Goal: Transaction & Acquisition: Purchase product/service

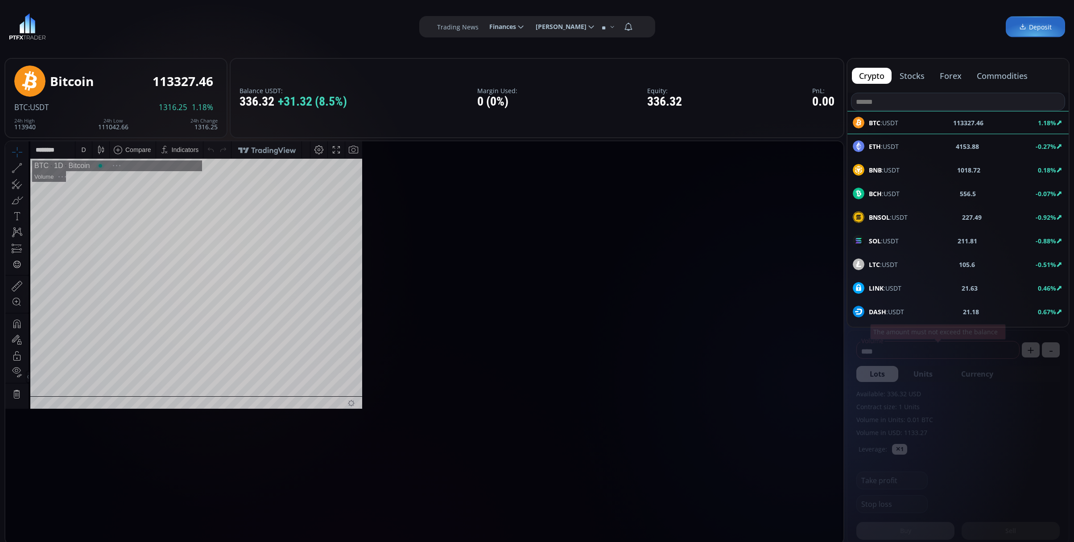
scroll to position [127, 0]
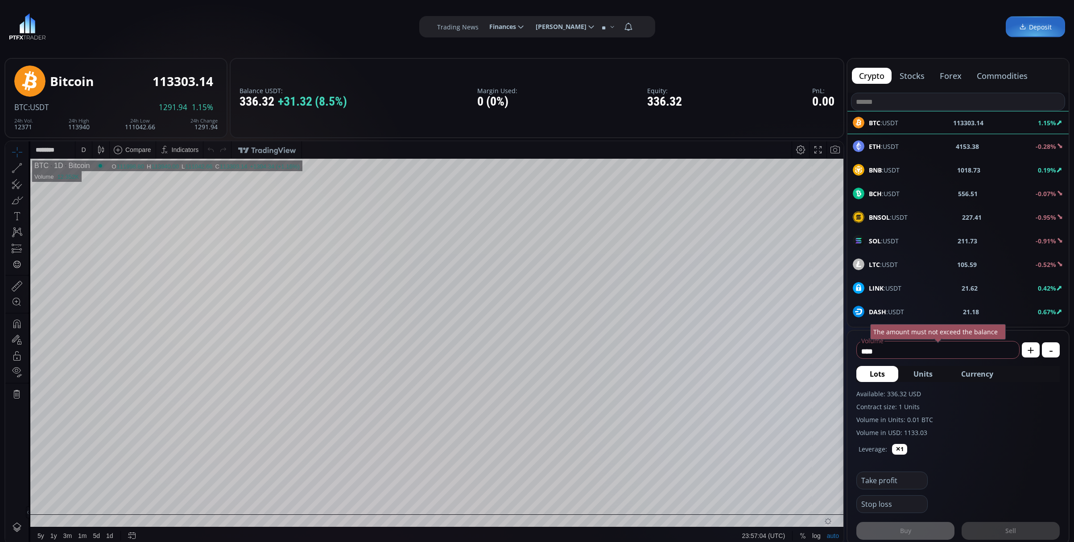
click at [988, 166] on div "BNB :USDT 1018.73 0.19%" at bounding box center [957, 170] width 210 height 12
click at [86, 149] on div "D" at bounding box center [84, 149] width 8 height 17
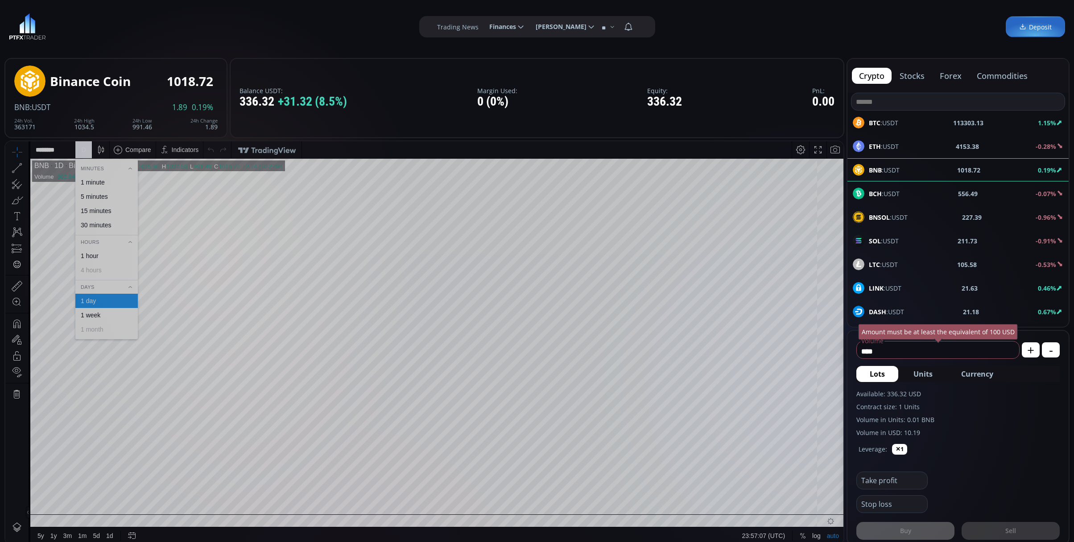
click at [94, 179] on div "1 minute" at bounding box center [93, 182] width 24 height 7
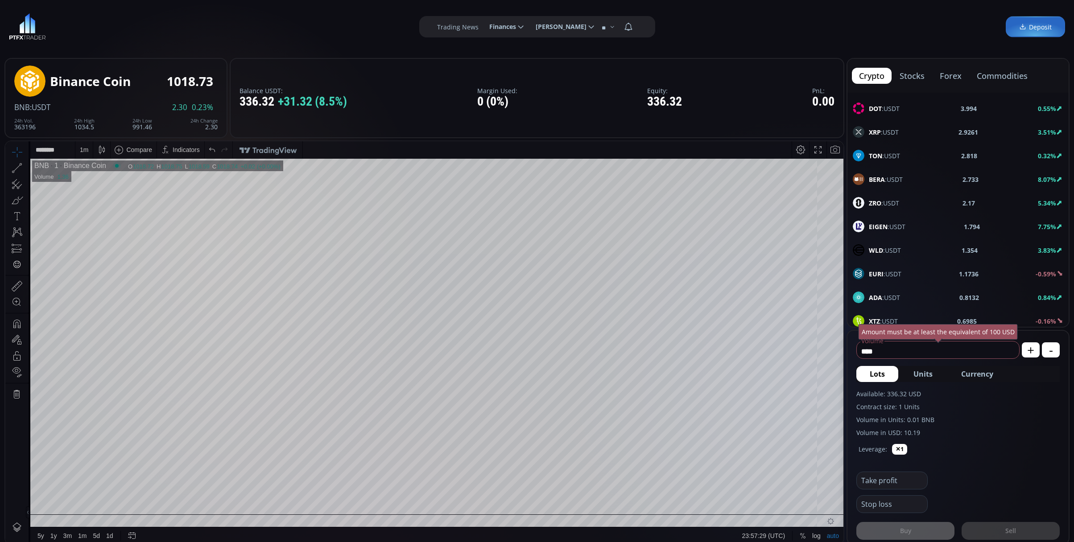
scroll to position [297, 0]
click at [889, 253] on span "XRP :USDT" at bounding box center [884, 251] width 30 height 9
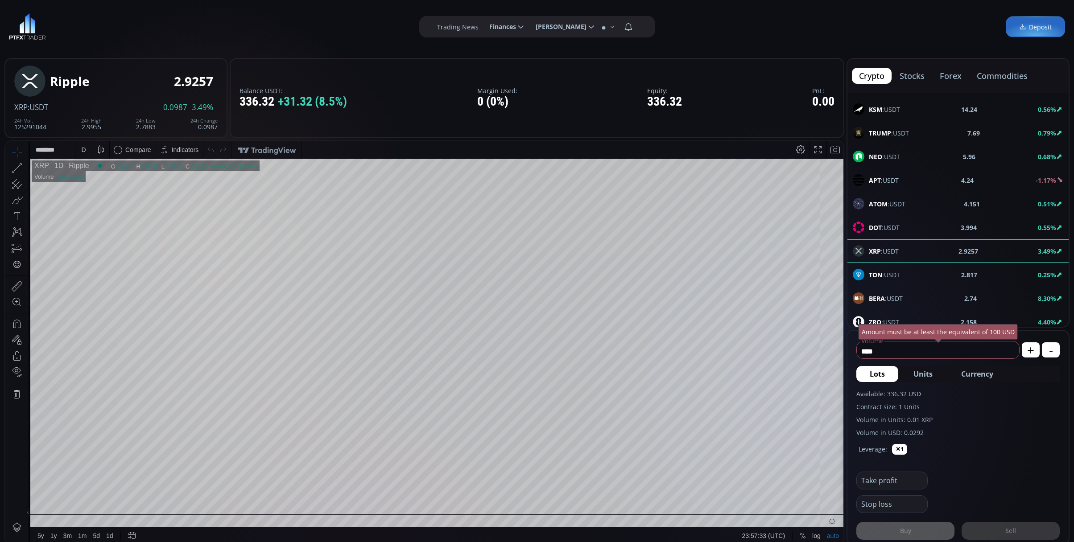
click at [86, 144] on div "D" at bounding box center [84, 149] width 8 height 17
click at [105, 178] on div "1 minute" at bounding box center [106, 182] width 62 height 14
click at [976, 373] on span "Currency" at bounding box center [977, 374] width 32 height 11
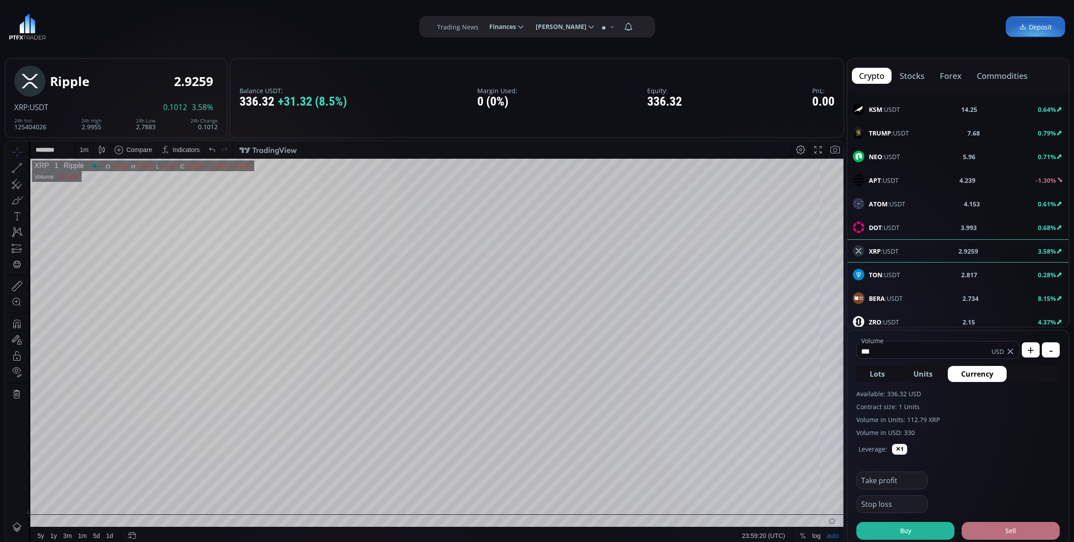
type input "***"
click at [999, 531] on button "Sell" at bounding box center [1010, 531] width 98 height 18
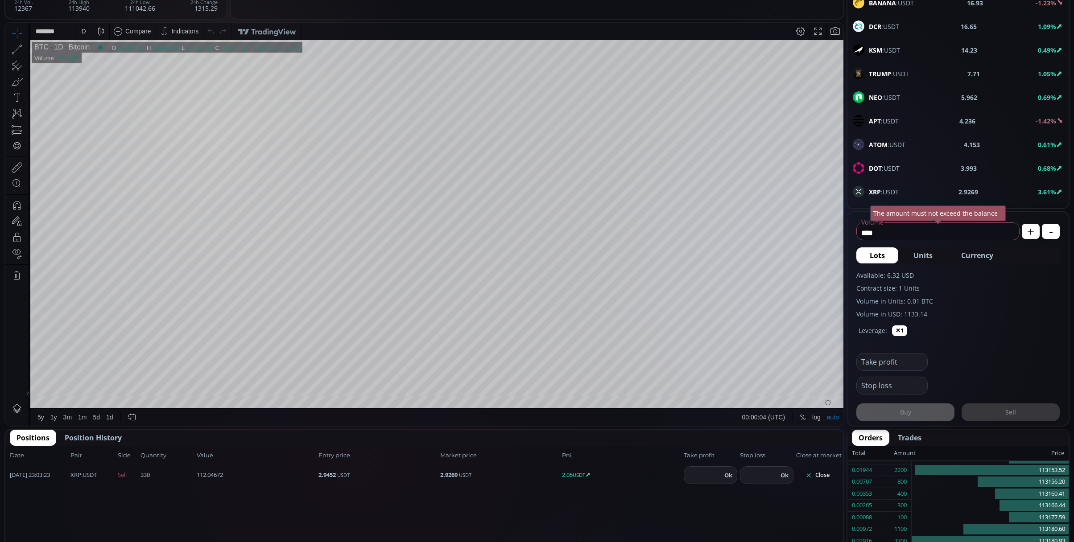
scroll to position [297, 0]
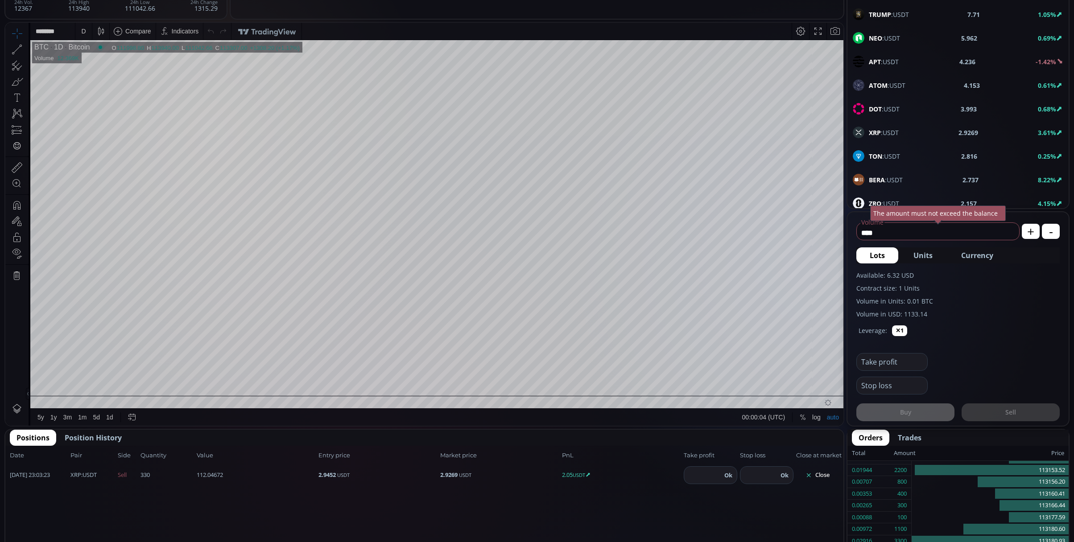
click at [896, 144] on div "XRP :USDT 2.9269 3.61%" at bounding box center [957, 132] width 221 height 23
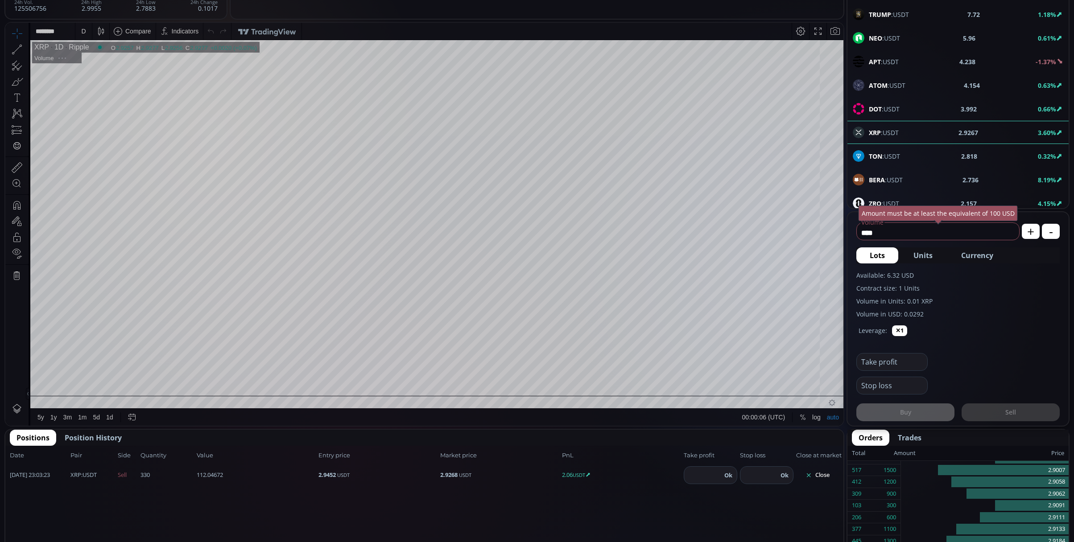
scroll to position [59, 0]
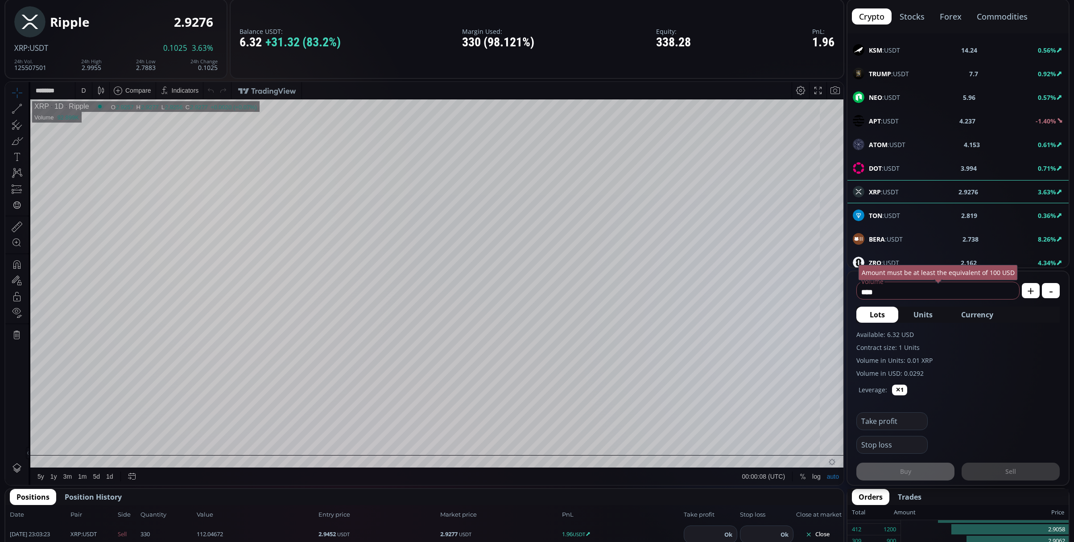
click at [78, 90] on div "D" at bounding box center [83, 90] width 16 height 17
click at [96, 122] on div "1 minute" at bounding box center [93, 122] width 24 height 7
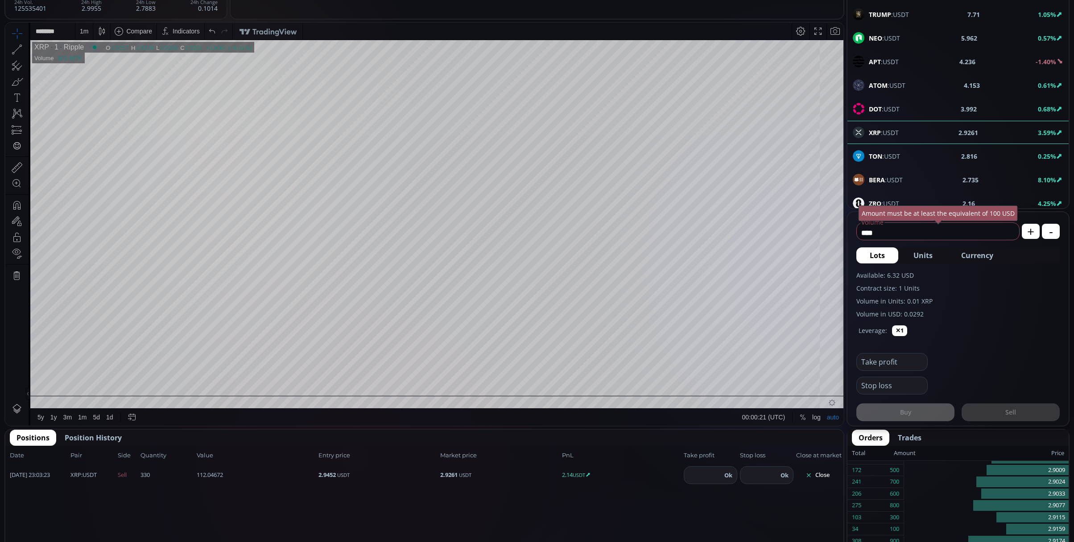
click at [85, 25] on div "1 m" at bounding box center [84, 31] width 8 height 17
click at [103, 94] on div "15 minutes" at bounding box center [96, 92] width 30 height 7
click at [82, 29] on div "15 m" at bounding box center [86, 31] width 12 height 7
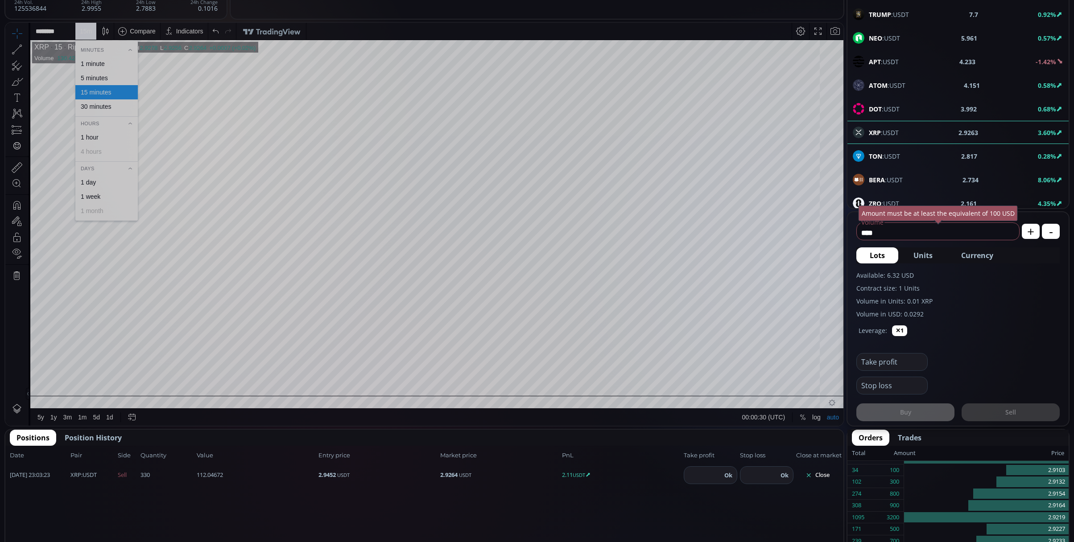
click at [81, 77] on div "5 minutes" at bounding box center [94, 77] width 27 height 7
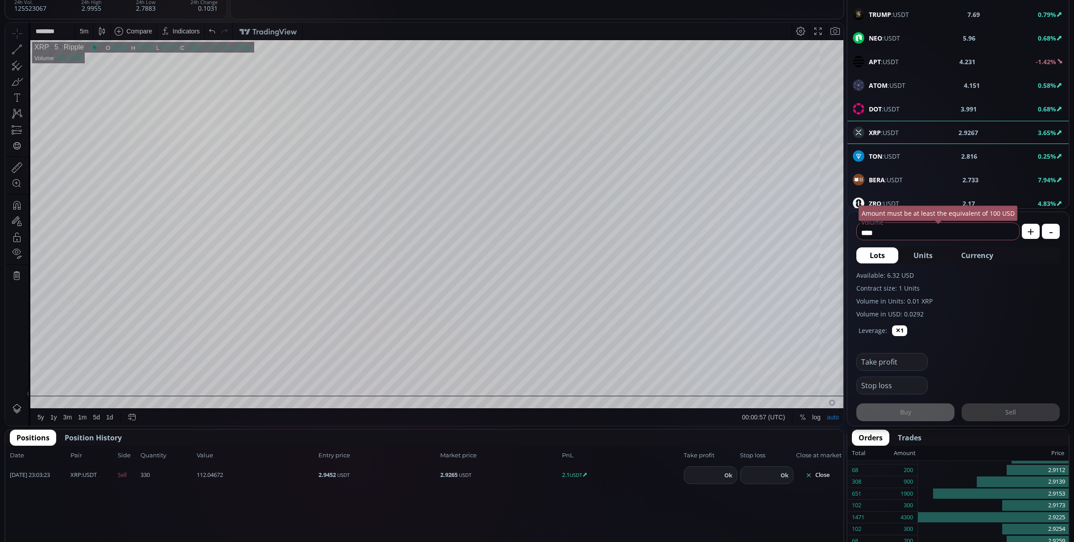
click at [826, 471] on button "Close" at bounding box center [817, 475] width 43 height 14
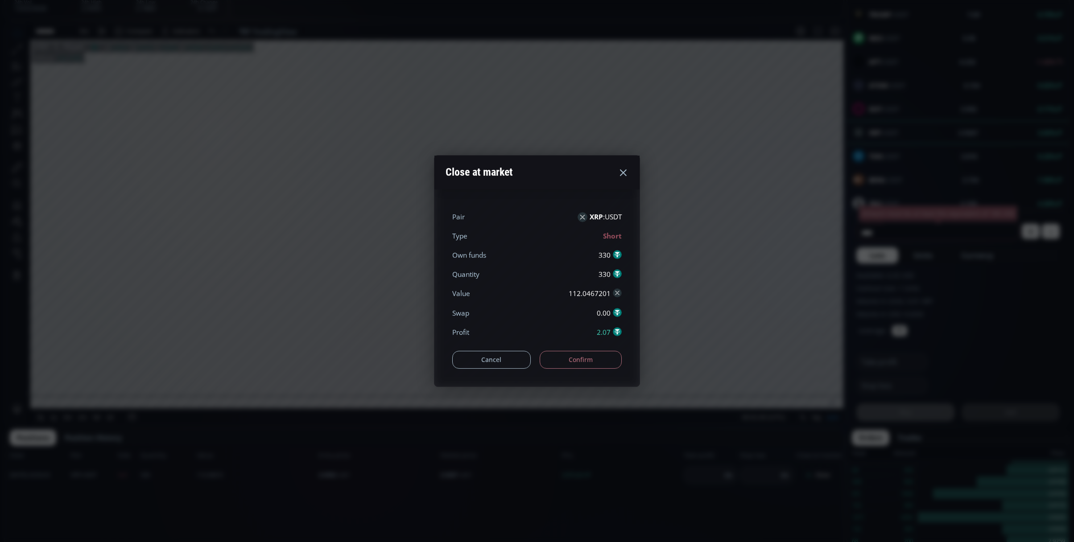
click at [501, 361] on button "Cancel" at bounding box center [491, 360] width 78 height 18
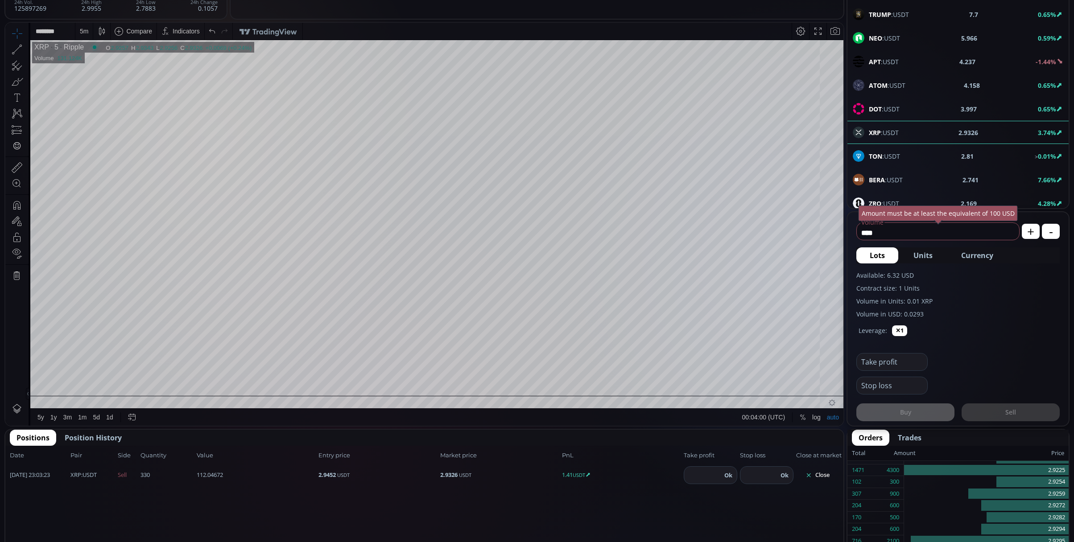
click at [85, 32] on div "5 m" at bounding box center [84, 31] width 8 height 7
click at [103, 62] on div "1 minute" at bounding box center [93, 63] width 24 height 7
click at [97, 434] on span "Position History" at bounding box center [93, 437] width 57 height 11
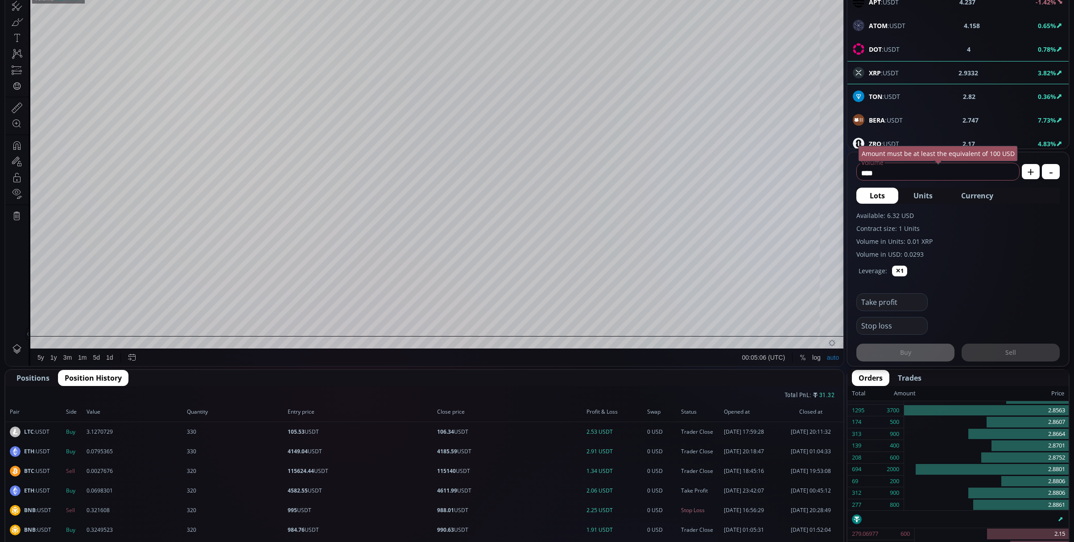
scroll to position [357, 0]
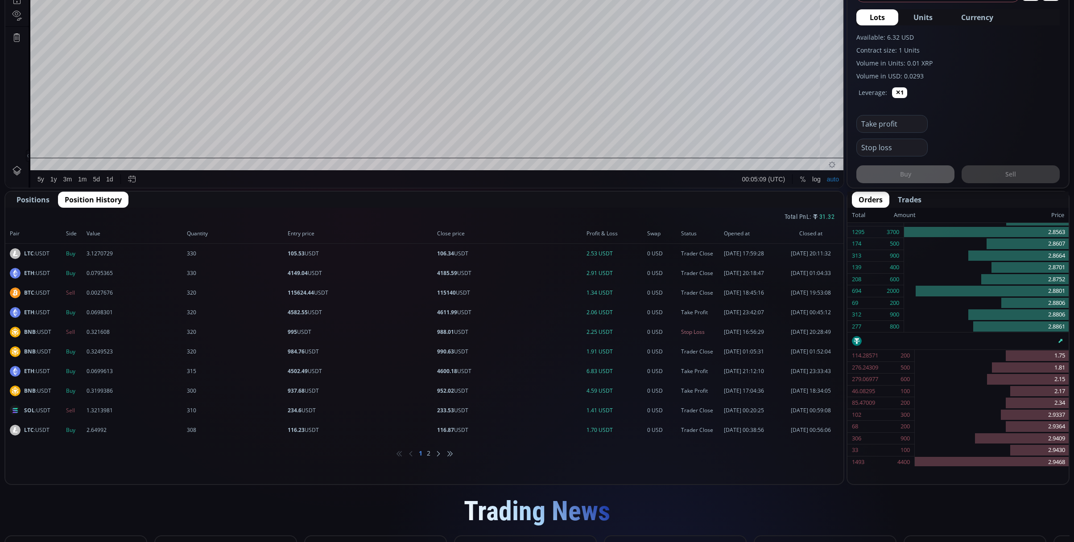
click at [17, 191] on div "Positions Position History Total PnL: 31.32 Pair Side Value Quantity Entry pric…" at bounding box center [424, 338] width 840 height 294
click at [43, 194] on span "Positions" at bounding box center [32, 199] width 33 height 11
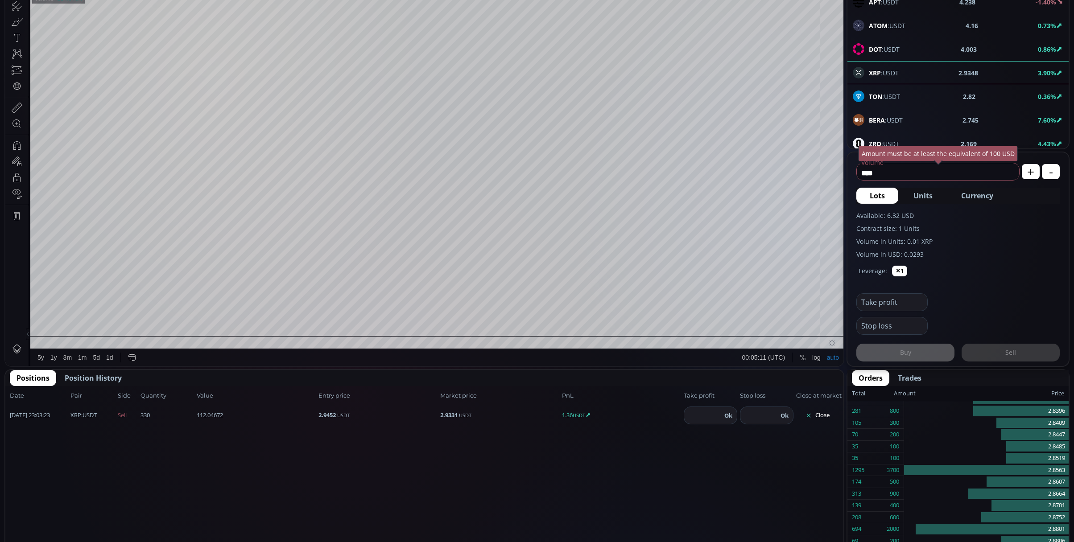
scroll to position [119, 0]
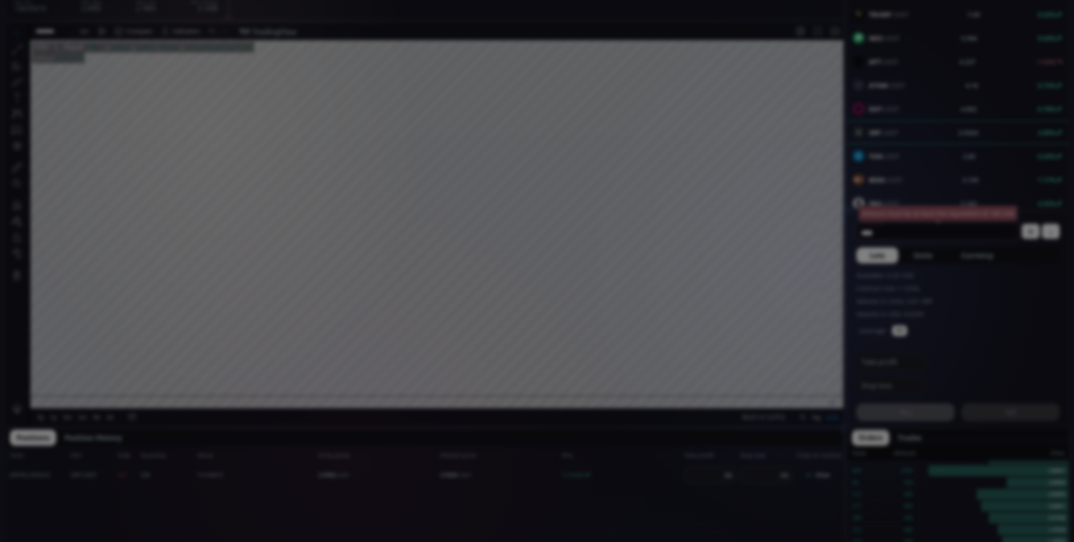
click at [505, 461] on div "**********" at bounding box center [537, 521] width 1074 height 1280
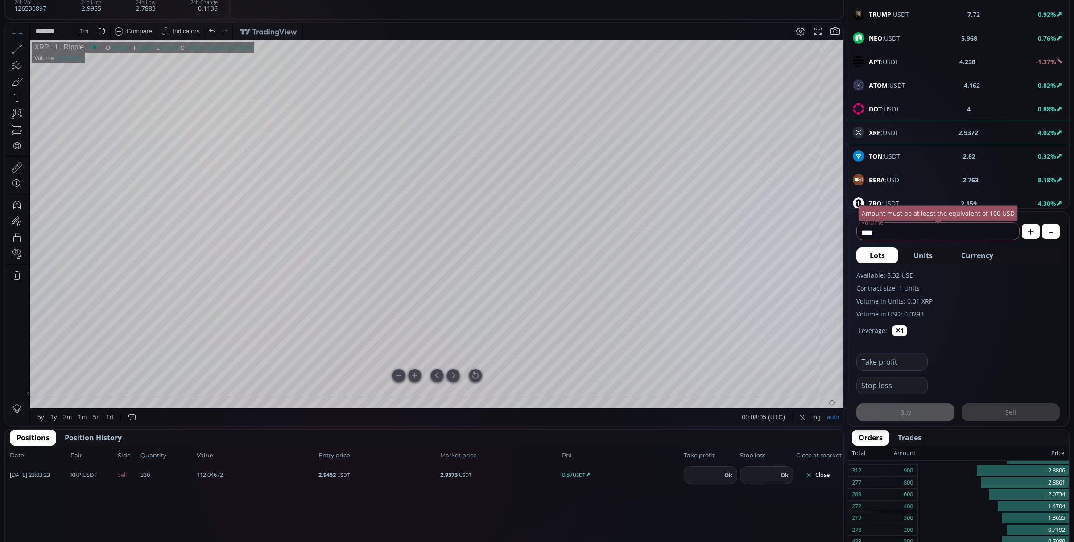
click at [479, 375] on div at bounding box center [475, 375] width 12 height 12
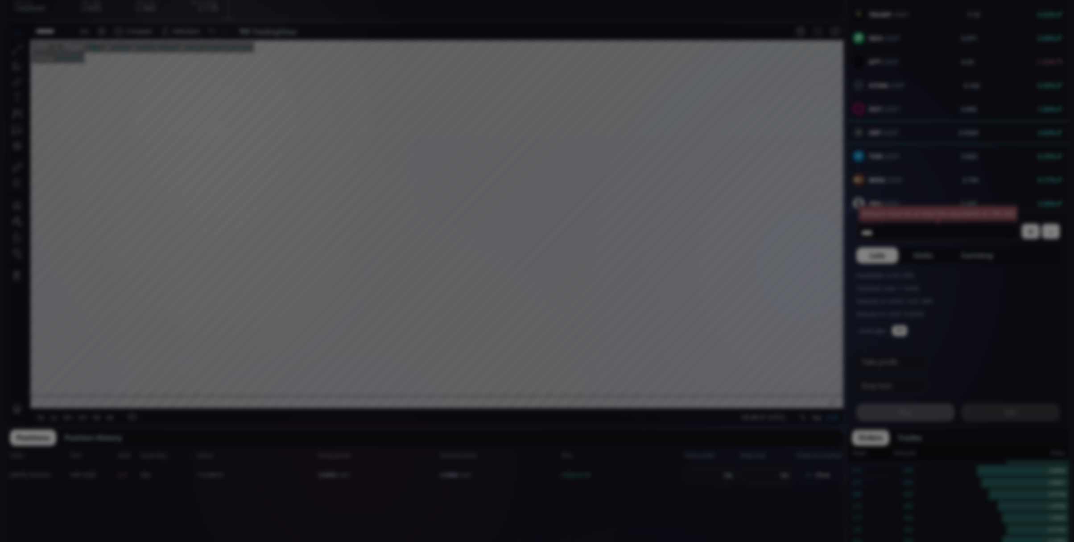
click at [607, 325] on div "**********" at bounding box center [537, 521] width 1074 height 1280
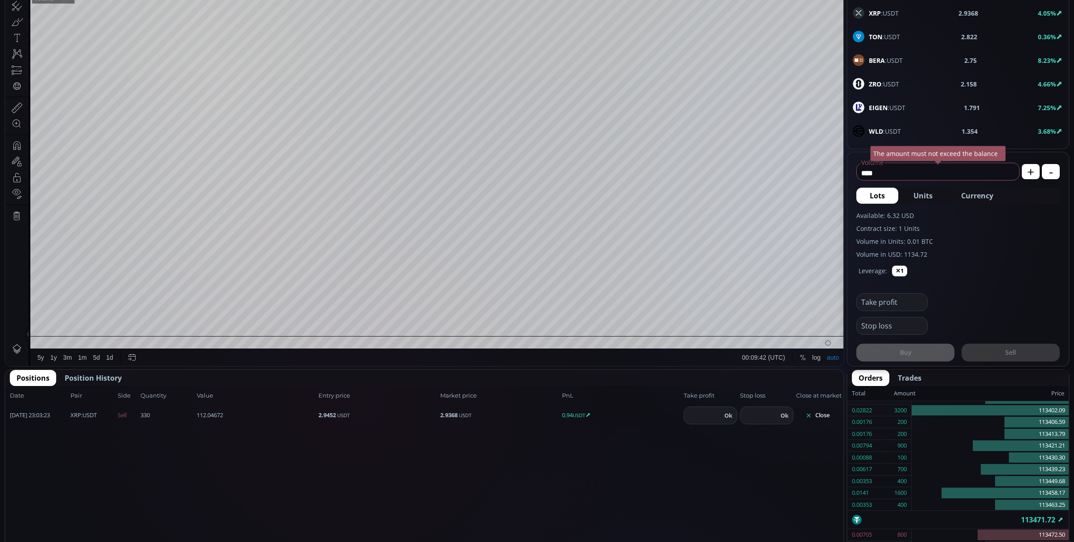
scroll to position [297, 0]
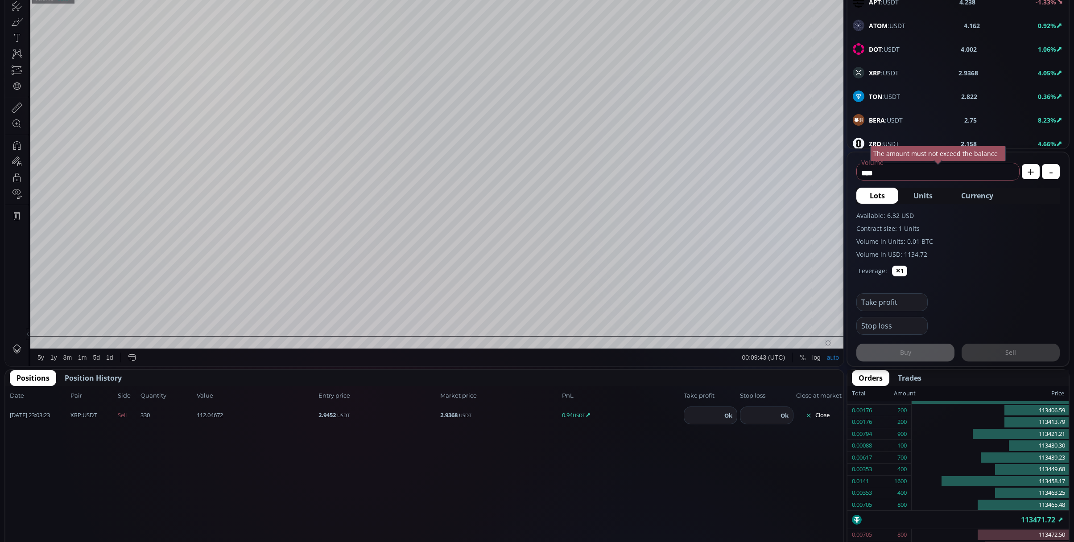
click at [876, 74] on b "XRP" at bounding box center [875, 73] width 12 height 8
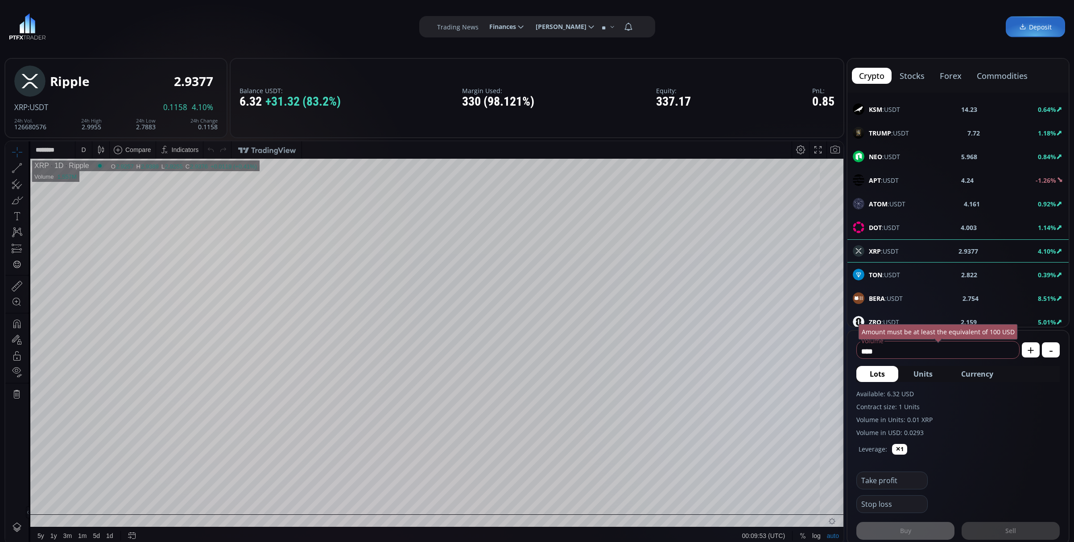
scroll to position [119, 0]
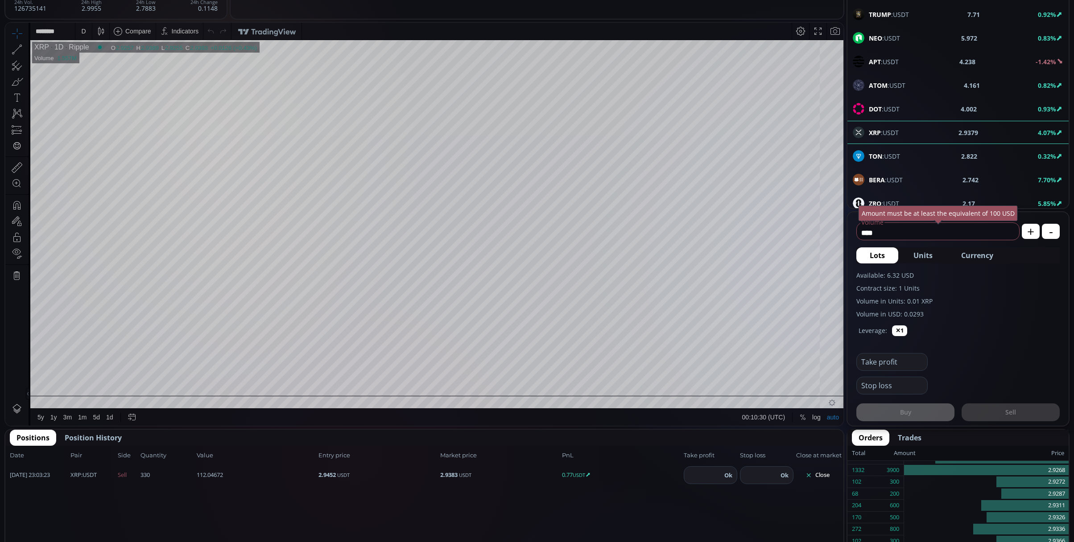
click at [83, 33] on div "D" at bounding box center [83, 31] width 4 height 7
click at [90, 50] on div "Minutes" at bounding box center [106, 50] width 62 height 10
click at [91, 50] on div "Minutes" at bounding box center [106, 50] width 62 height 10
click at [93, 68] on div "1 minute" at bounding box center [106, 64] width 62 height 14
click at [826, 480] on button "Close" at bounding box center [817, 475] width 43 height 14
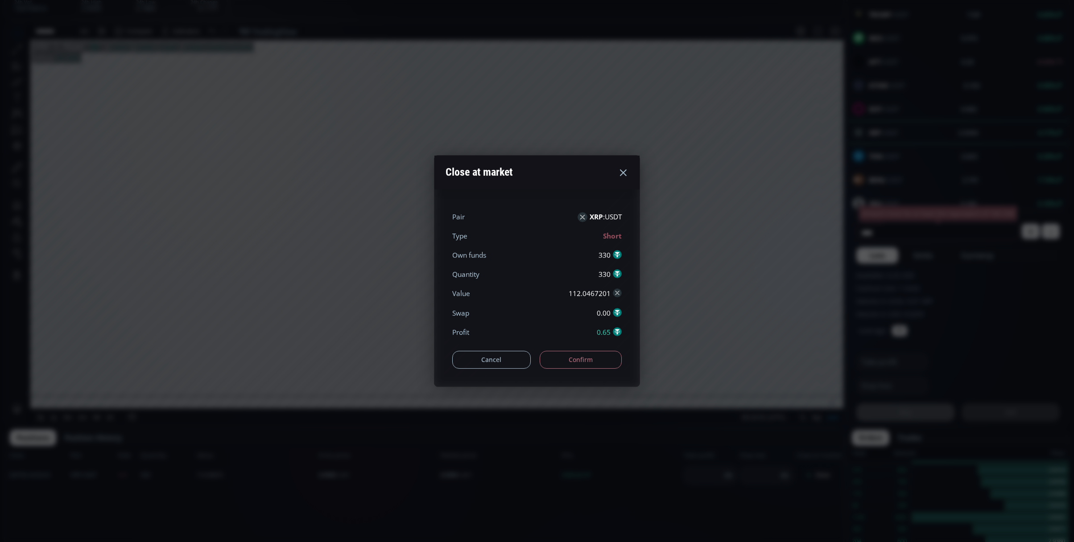
click at [558, 364] on button "Confirm" at bounding box center [580, 360] width 82 height 18
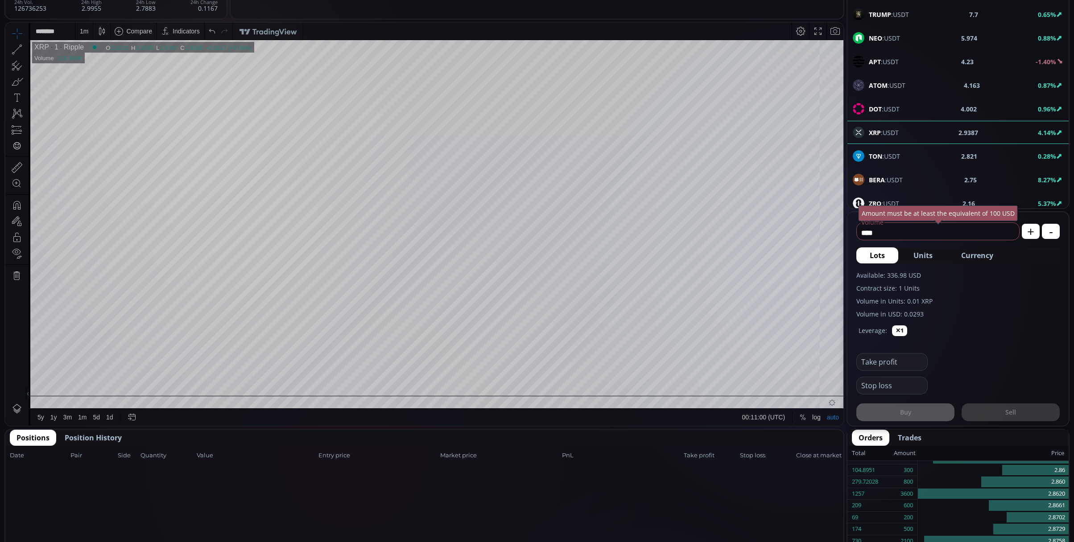
click at [101, 432] on span "Position History" at bounding box center [93, 437] width 57 height 11
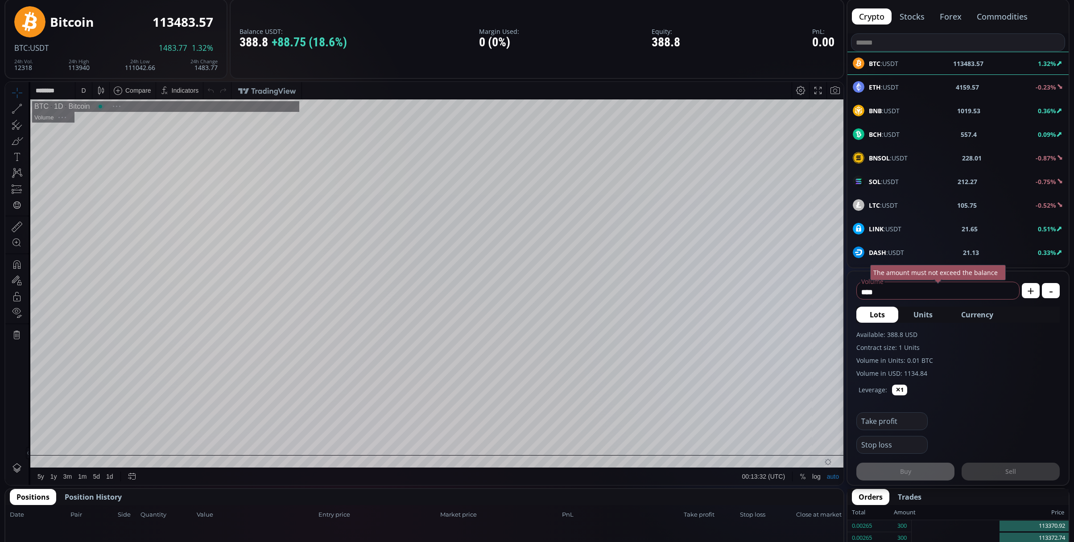
scroll to position [127, 0]
click at [89, 88] on div "D" at bounding box center [83, 90] width 16 height 17
click at [91, 121] on div "1 minute" at bounding box center [93, 122] width 24 height 7
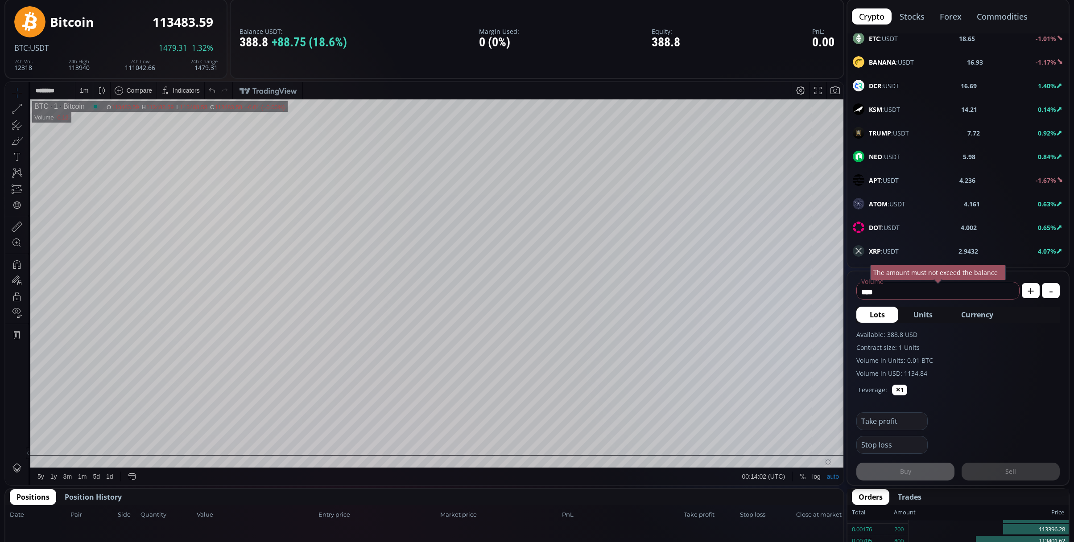
scroll to position [357, 0]
click at [887, 127] on div "XRP :USDT 2.9432 4.07%" at bounding box center [957, 131] width 221 height 23
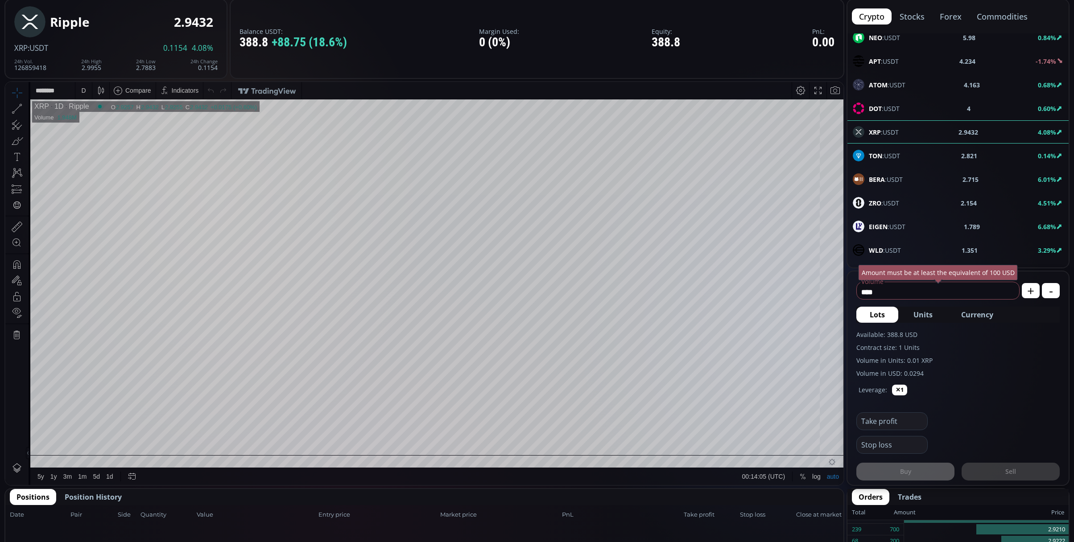
click at [79, 88] on div "D" at bounding box center [83, 90] width 16 height 17
click at [87, 117] on div "1 minute" at bounding box center [106, 123] width 62 height 14
click at [985, 314] on span "Currency" at bounding box center [977, 314] width 32 height 11
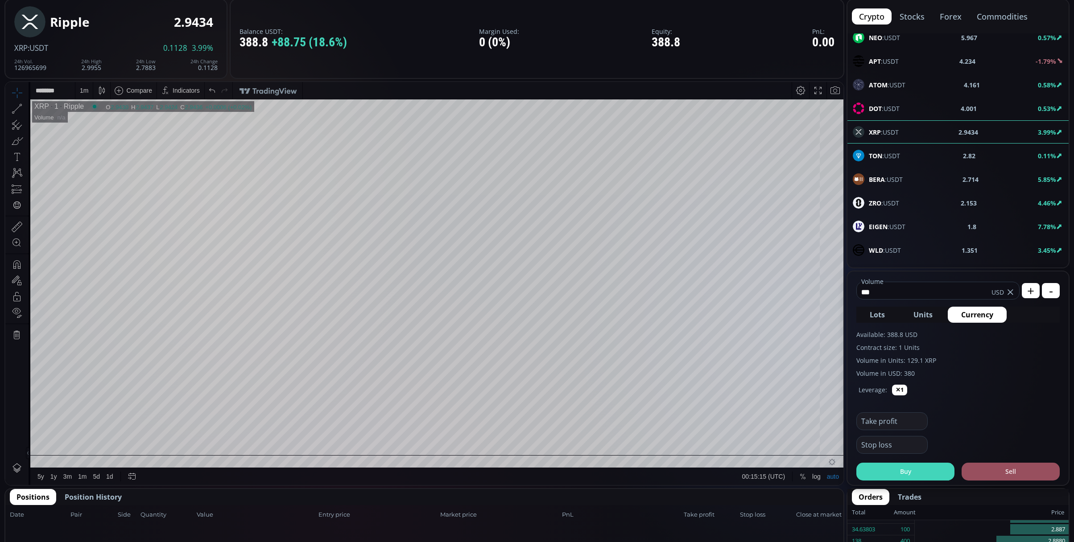
type input "***"
click at [924, 465] on button "Buy" at bounding box center [905, 472] width 98 height 18
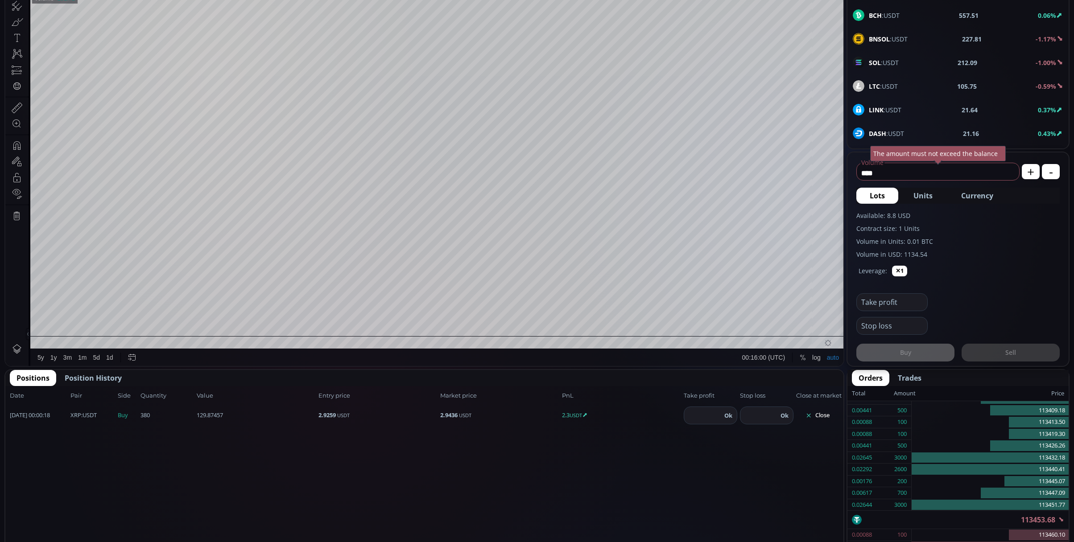
scroll to position [252, 0]
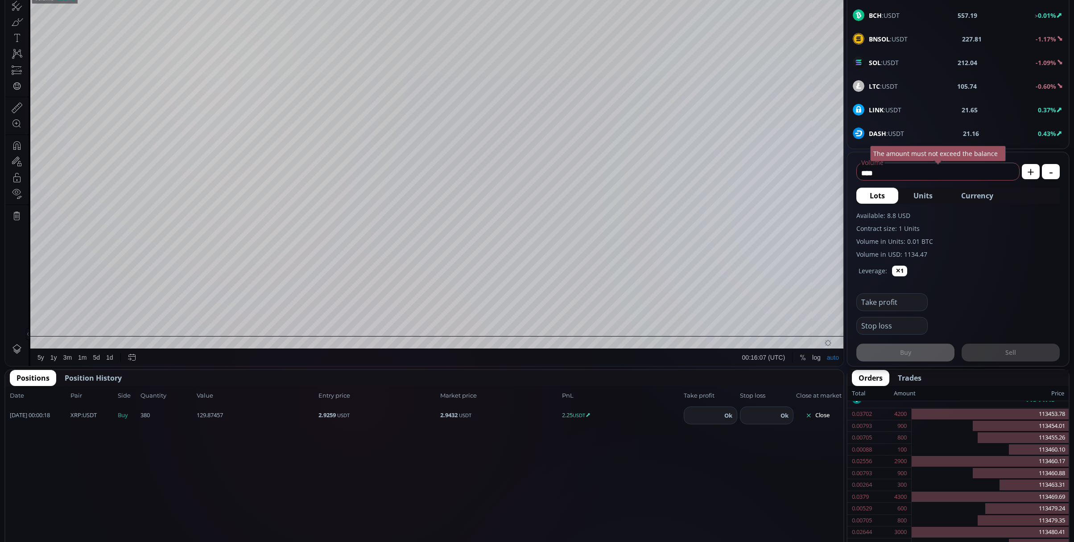
click at [82, 415] on span "XRP :USDT" at bounding box center [83, 415] width 26 height 9
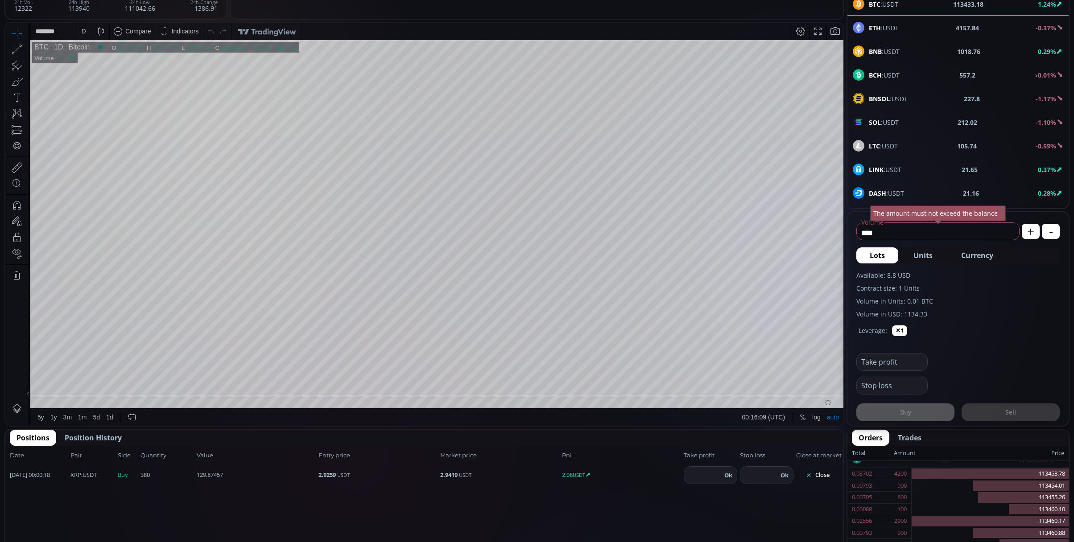
click at [816, 468] on button "Close" at bounding box center [817, 475] width 43 height 14
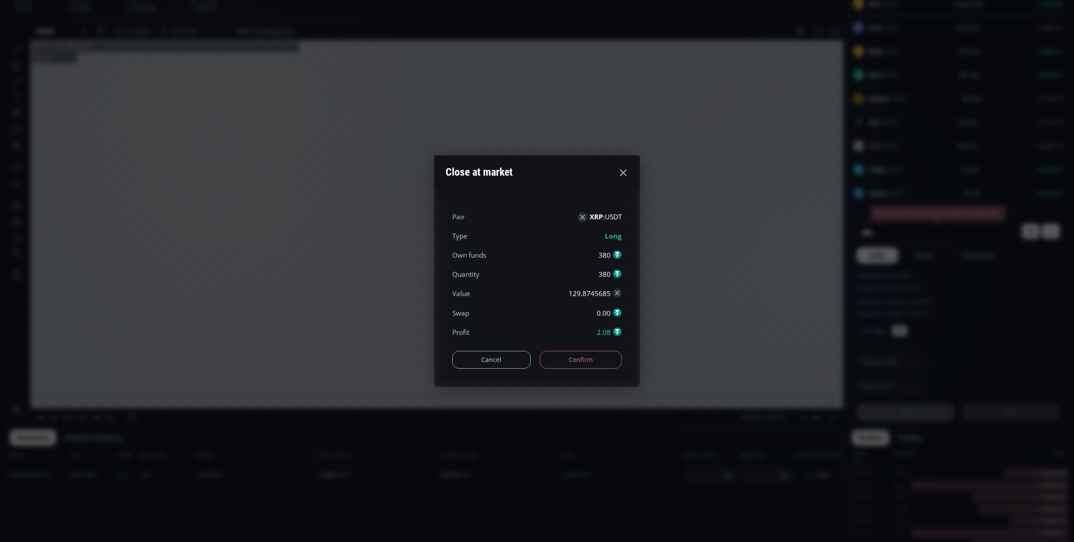
click at [584, 362] on button "Confirm" at bounding box center [580, 360] width 82 height 18
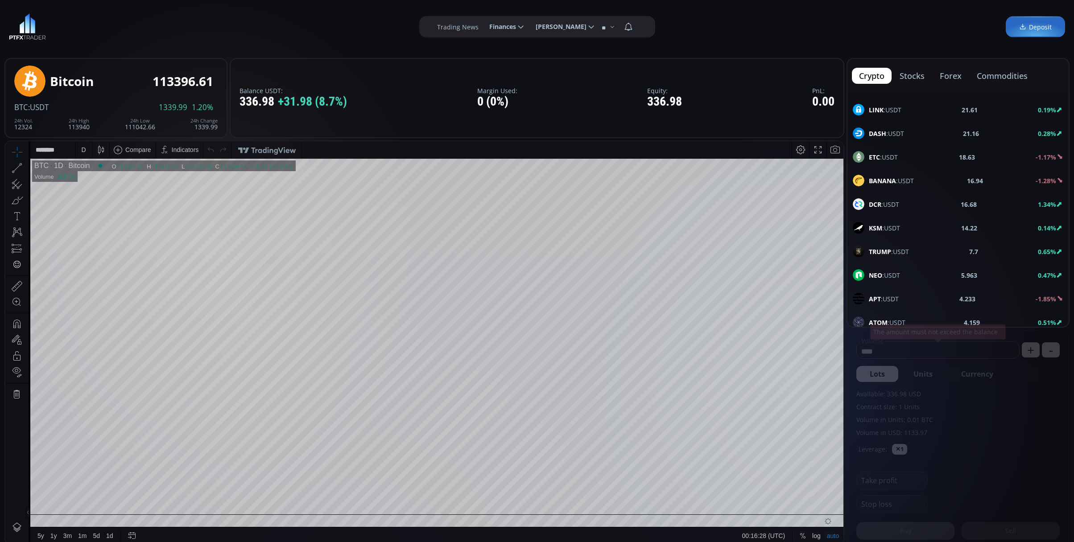
scroll to position [297, 0]
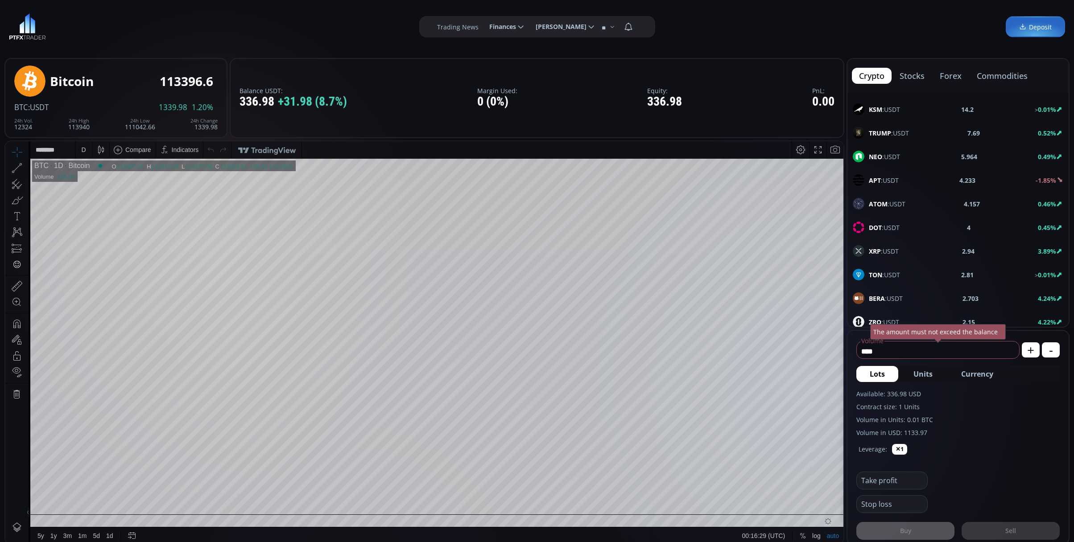
click at [892, 255] on span "XRP :USDT" at bounding box center [884, 251] width 30 height 9
click at [78, 153] on div "D" at bounding box center [83, 149] width 16 height 17
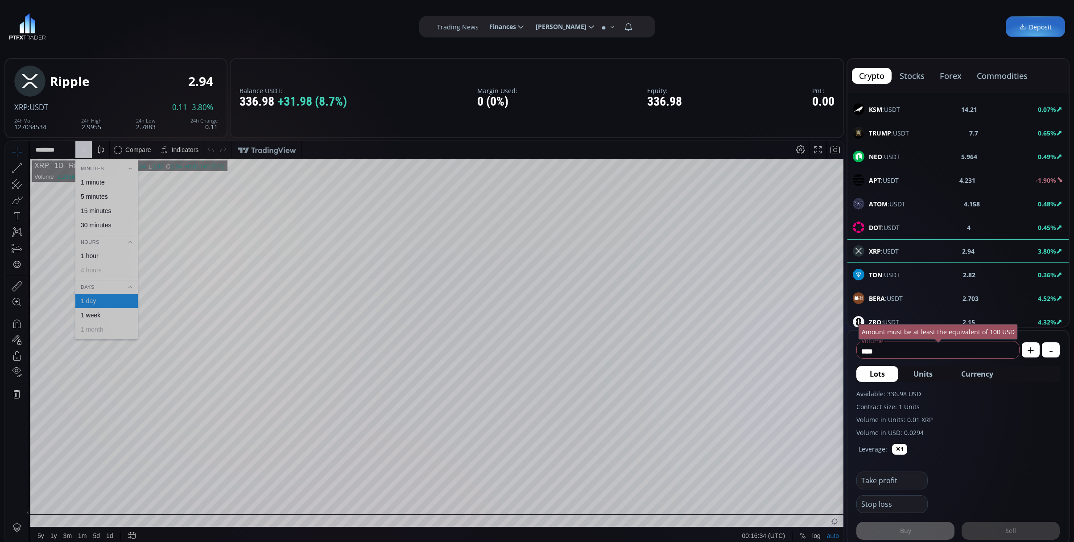
click at [90, 187] on div "1 minute" at bounding box center [106, 182] width 62 height 14
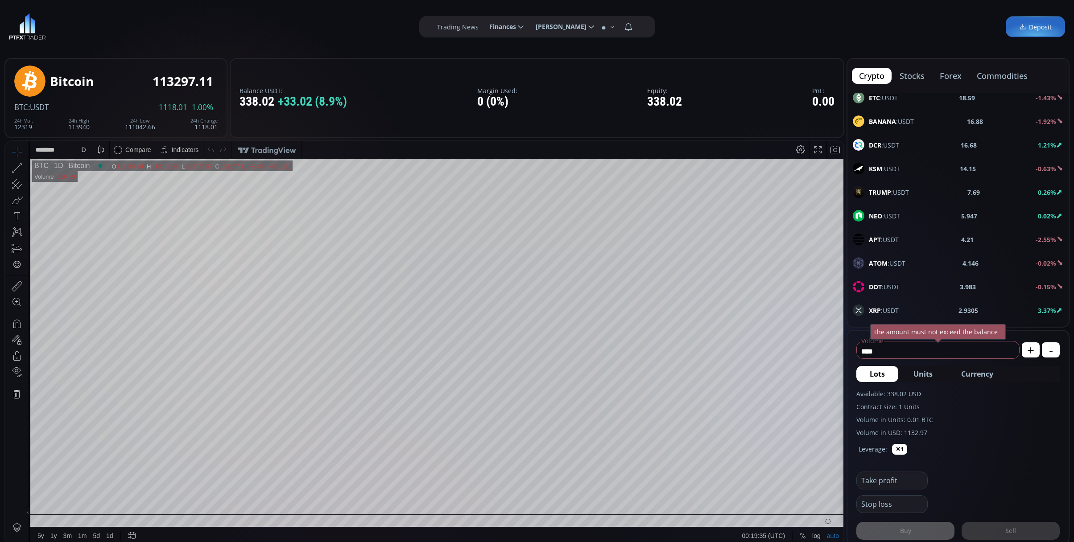
scroll to position [357, 0]
click at [888, 194] on span "XRP :USDT" at bounding box center [884, 191] width 30 height 9
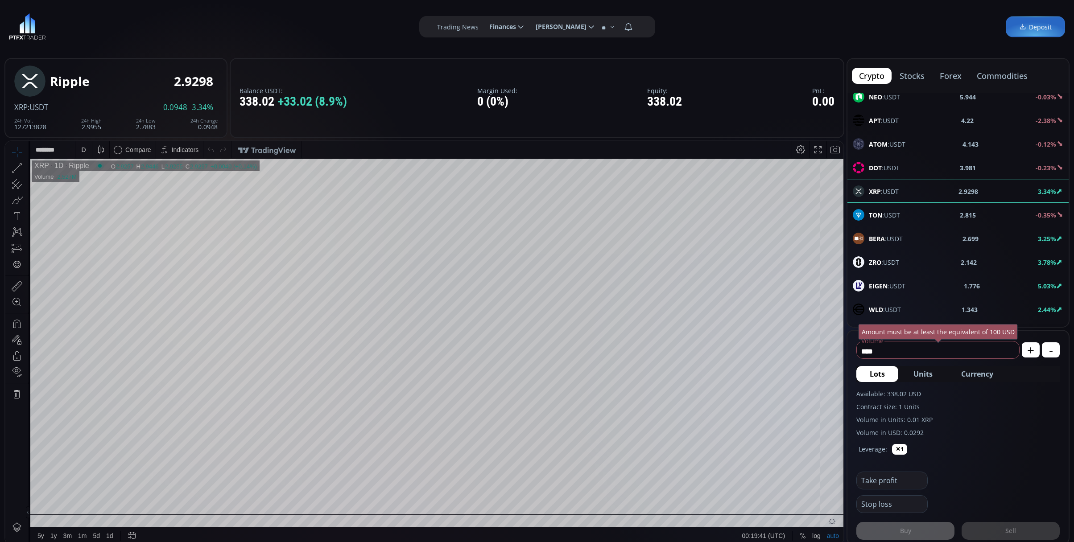
click at [83, 147] on div "D" at bounding box center [83, 149] width 4 height 7
click at [103, 183] on div "1 minute" at bounding box center [93, 182] width 24 height 7
